Goal: Task Accomplishment & Management: Manage account settings

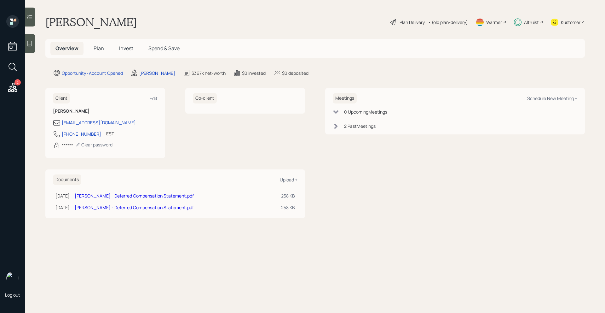
click at [123, 49] on span "Invest" at bounding box center [126, 48] width 14 height 7
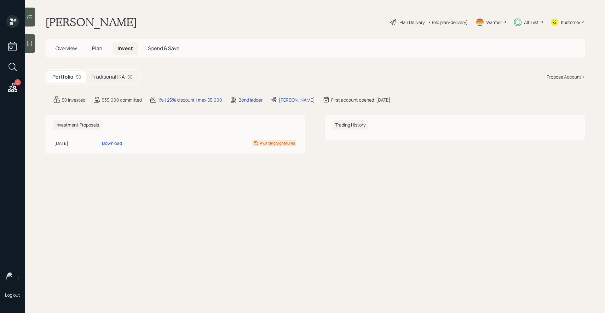
click at [126, 79] on div "Traditional IRA $0" at bounding box center [111, 77] width 51 height 12
